Goal: Entertainment & Leisure: Consume media (video, audio)

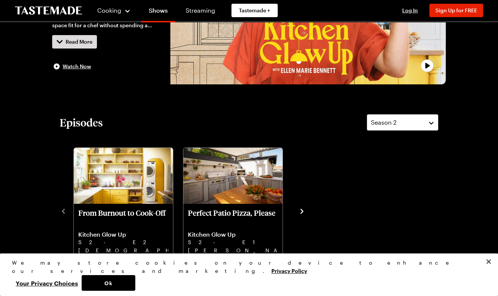
scroll to position [117, 0]
click at [302, 208] on icon "navigate to next item" at bounding box center [301, 210] width 7 height 7
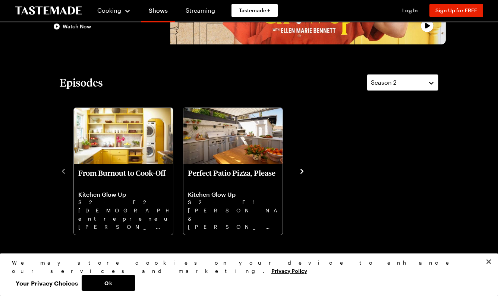
scroll to position [157, 0]
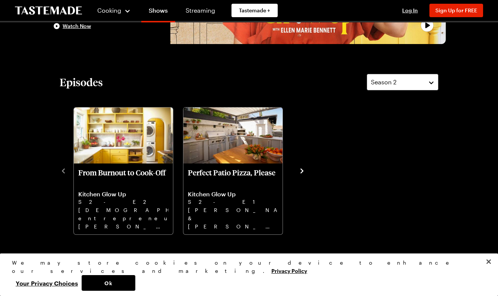
click at [303, 168] on icon "navigate to next item" at bounding box center [301, 170] width 7 height 7
click at [430, 82] on button "Season 2" at bounding box center [403, 82] width 72 height 16
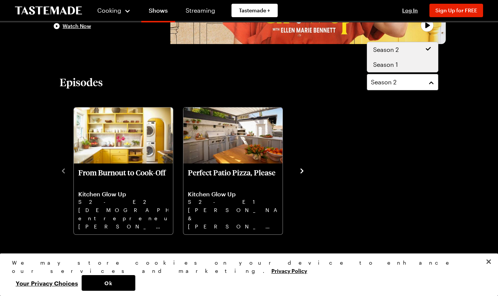
click at [411, 63] on div "Season 1" at bounding box center [402, 64] width 59 height 9
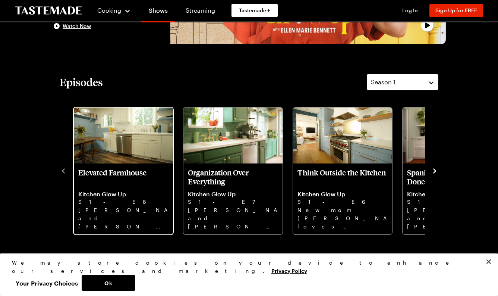
click at [103, 151] on img "Elevated Farmhouse" at bounding box center [123, 135] width 99 height 56
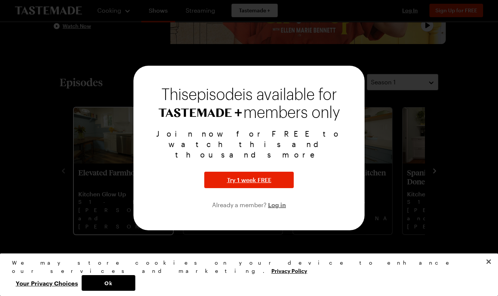
click at [103, 151] on div at bounding box center [249, 148] width 498 height 296
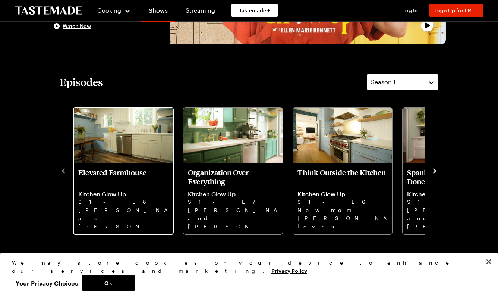
click at [116, 170] on p "Elevated Farmhouse" at bounding box center [123, 177] width 90 height 18
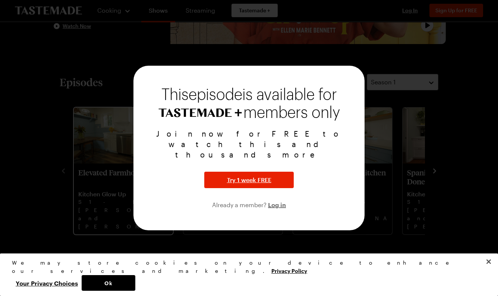
click at [116, 170] on div at bounding box center [249, 148] width 498 height 296
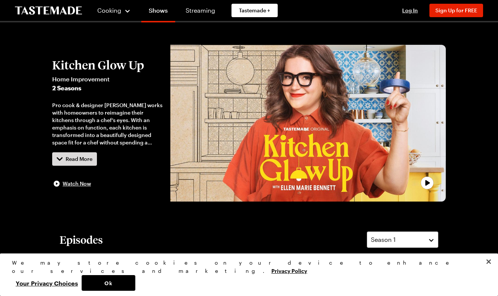
scroll to position [0, 0]
click at [197, 11] on link "Streaming" at bounding box center [200, 10] width 44 height 21
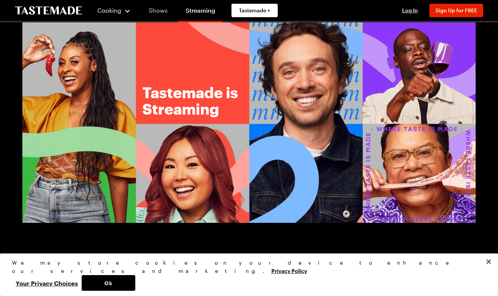
click at [153, 11] on link "Shows" at bounding box center [158, 10] width 34 height 21
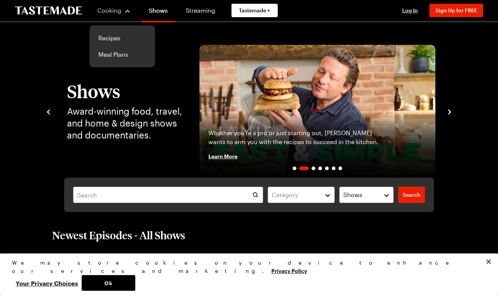
click at [119, 11] on span "Cooking" at bounding box center [109, 10] width 24 height 7
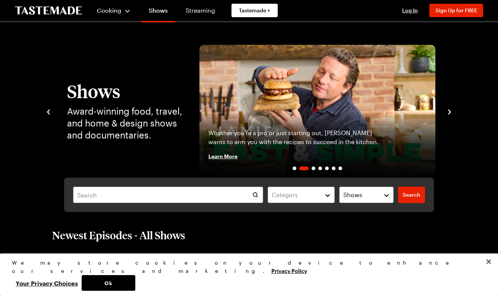
click at [126, 12] on div "Cooking" at bounding box center [114, 10] width 34 height 9
